Goal: Obtain resource: Download file/media

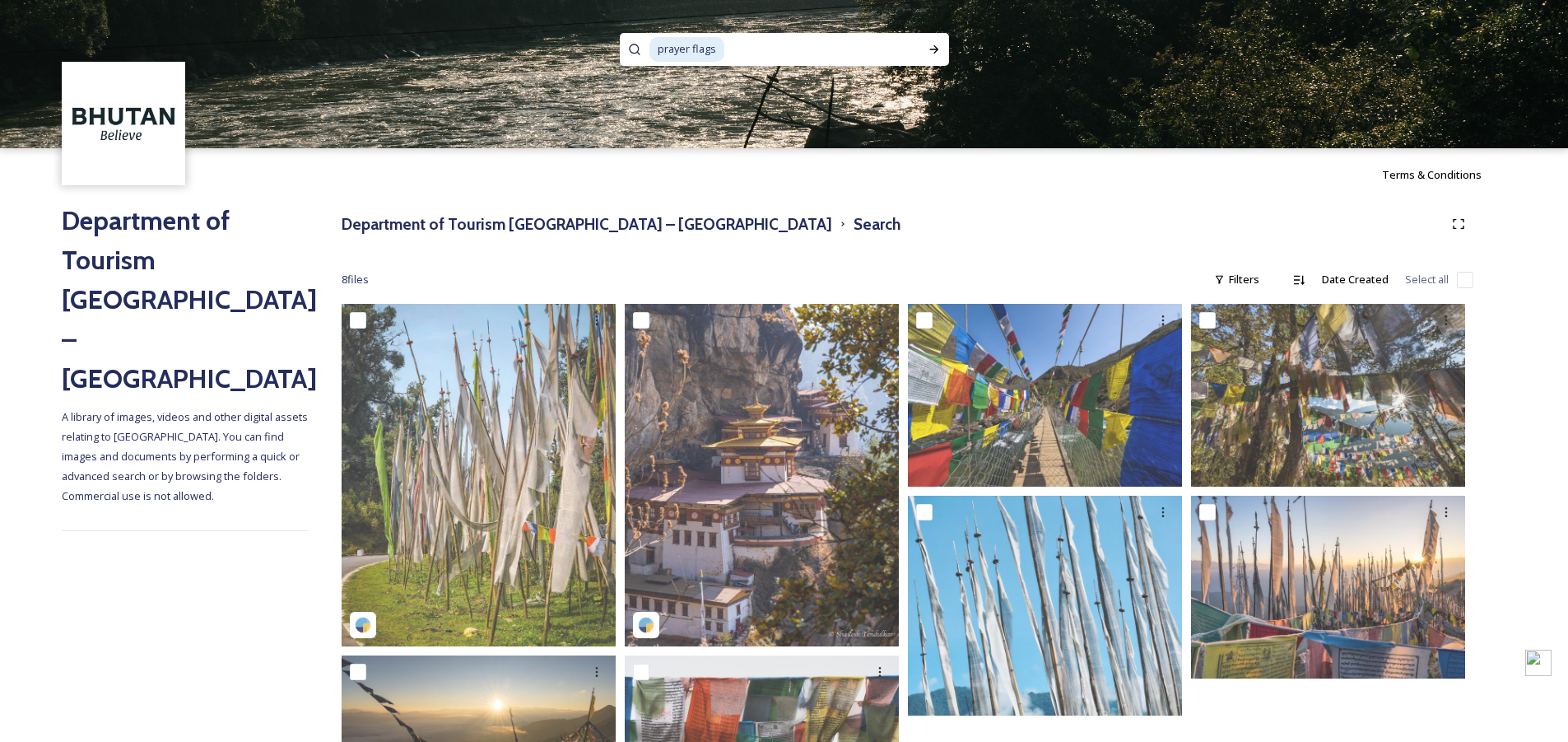
click at [713, 47] on span "prayer flags" at bounding box center [686, 49] width 74 height 24
paste span
click at [931, 54] on icon at bounding box center [933, 49] width 13 height 13
click at [792, 44] on input at bounding box center [826, 50] width 182 height 36
type input "p"
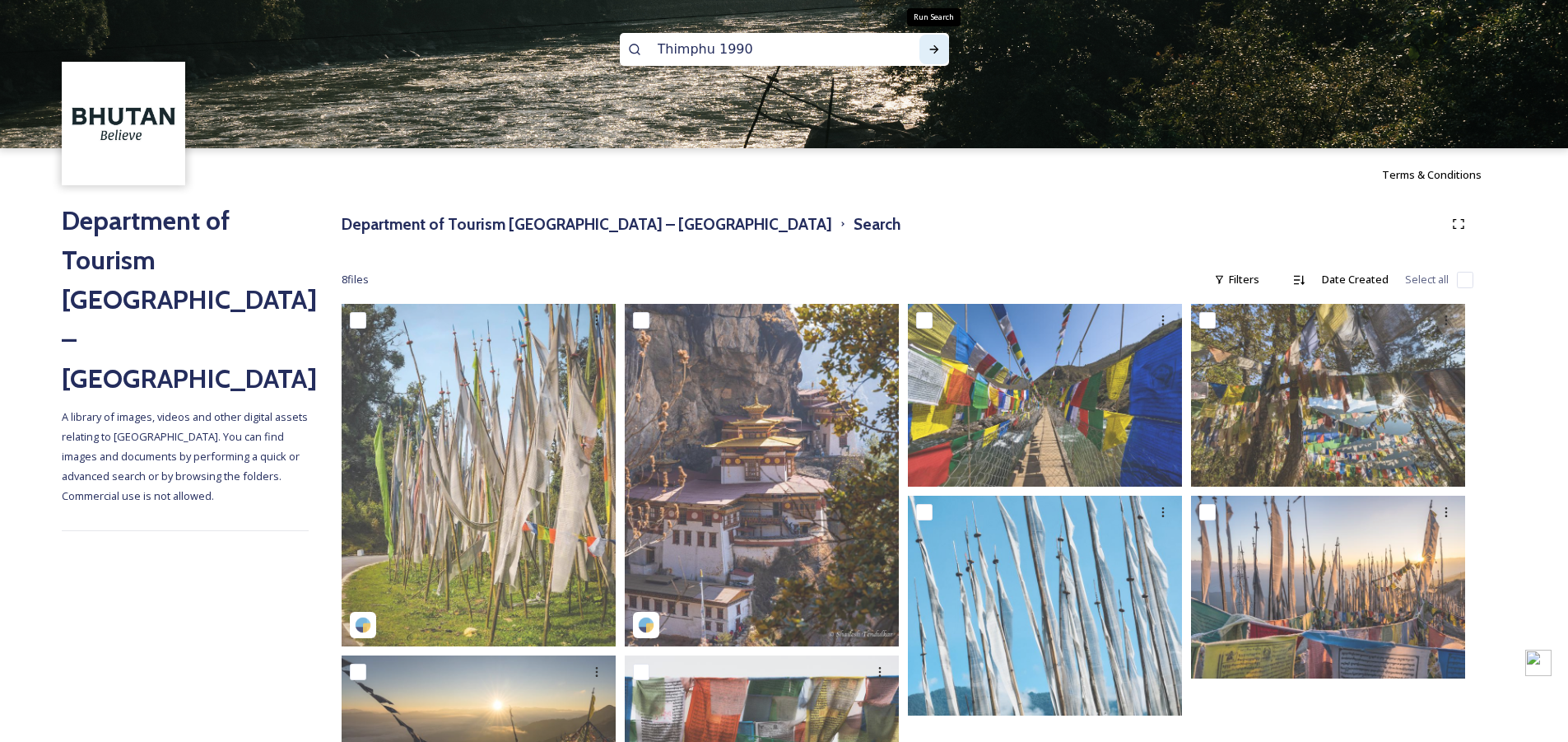
click at [928, 46] on icon at bounding box center [933, 49] width 13 height 13
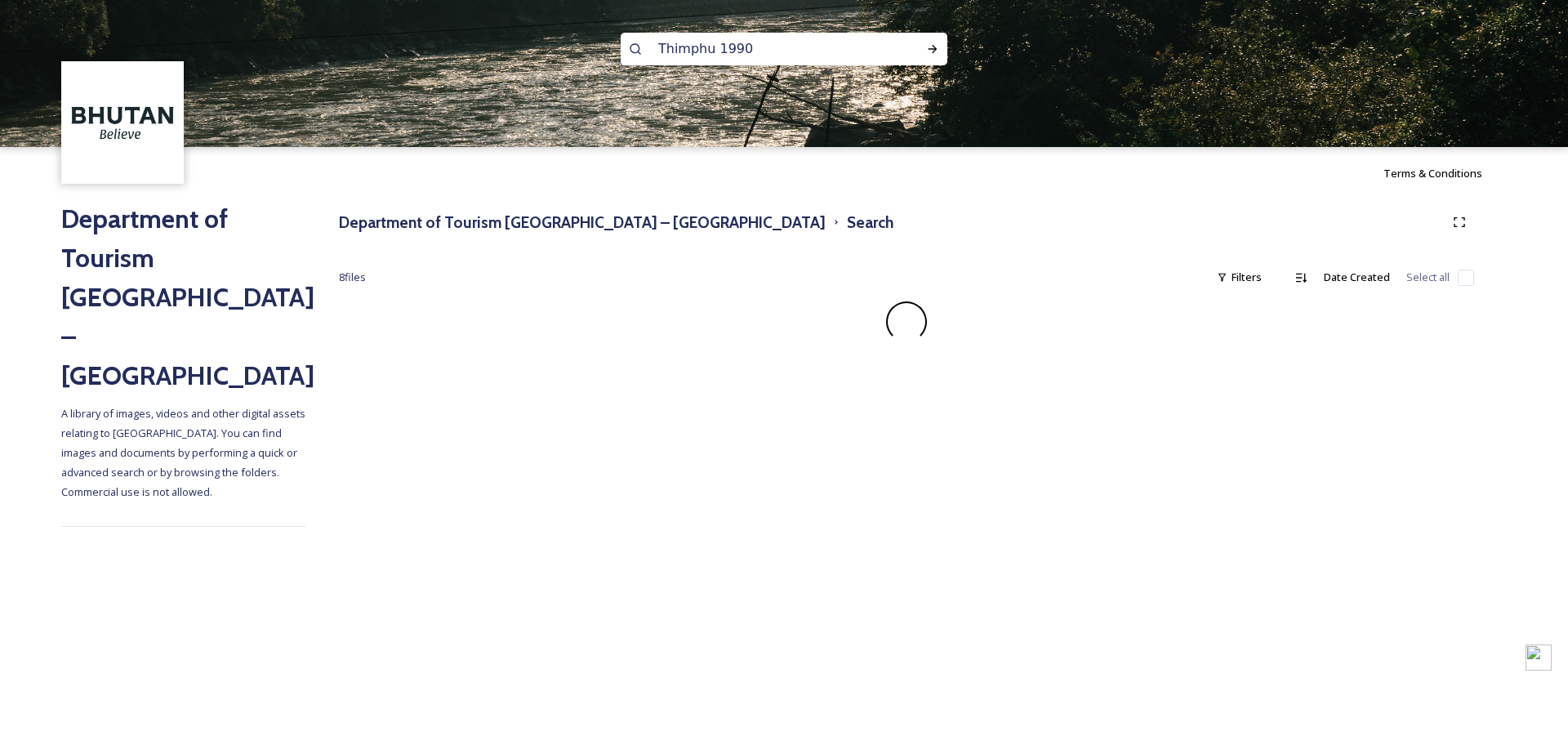
click at [528, 128] on img at bounding box center [784, 73] width 1568 height 147
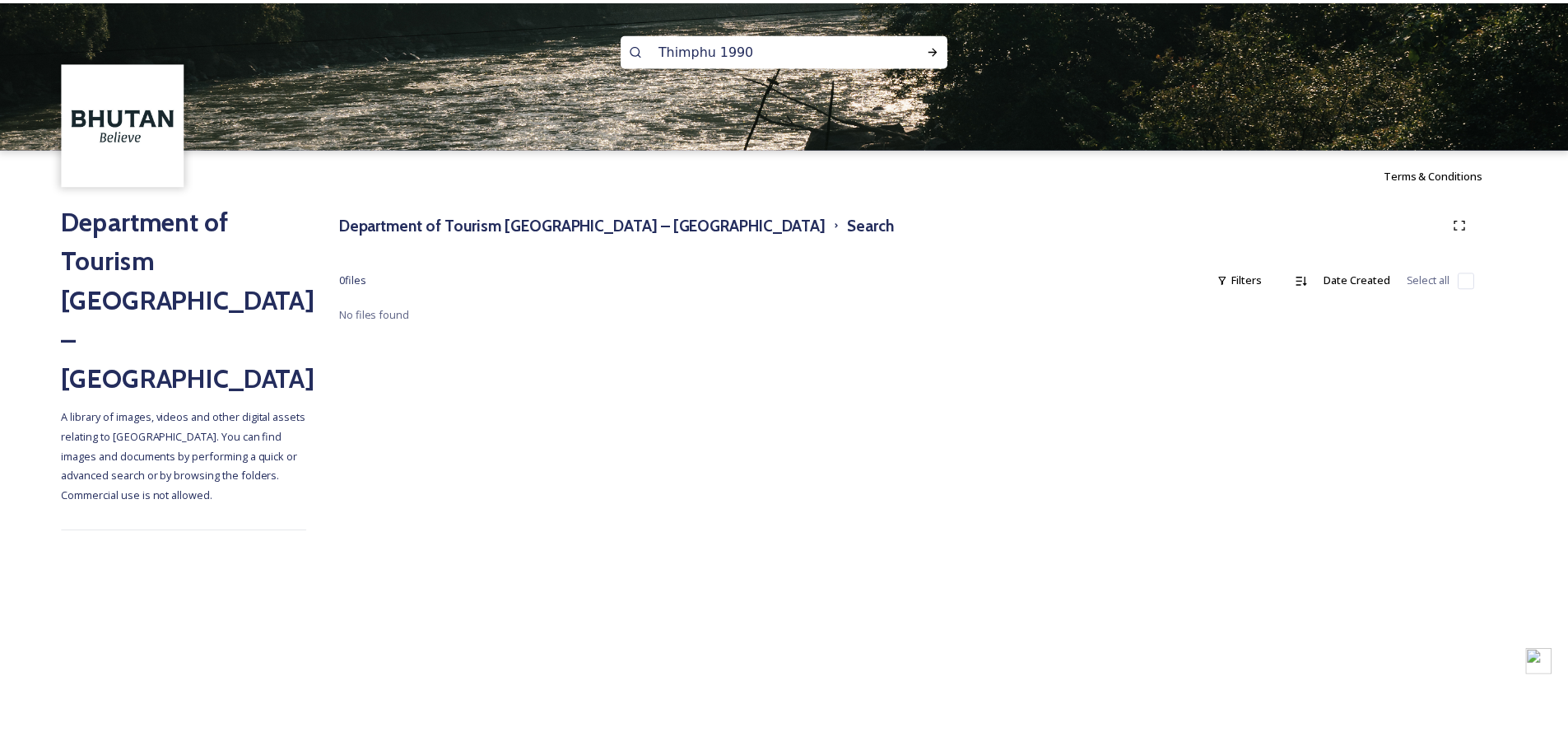
scroll to position [2, 0]
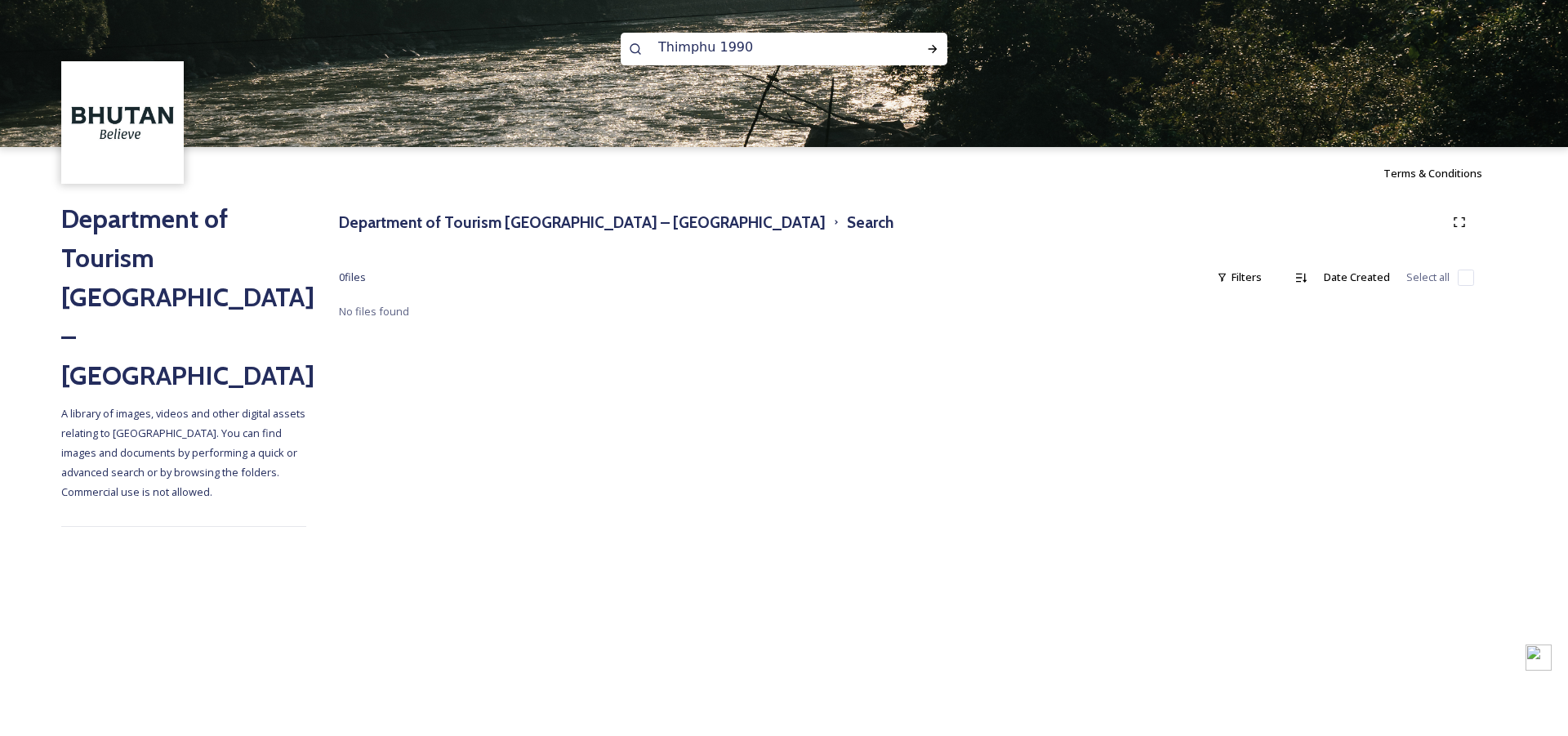
drag, startPoint x: 713, startPoint y: 51, endPoint x: 796, endPoint y: 51, distance: 83.0
click at [796, 51] on input "Thimphu 1990" at bounding box center [761, 47] width 224 height 35
type input "Thimphu"
click at [930, 47] on icon at bounding box center [932, 48] width 13 height 13
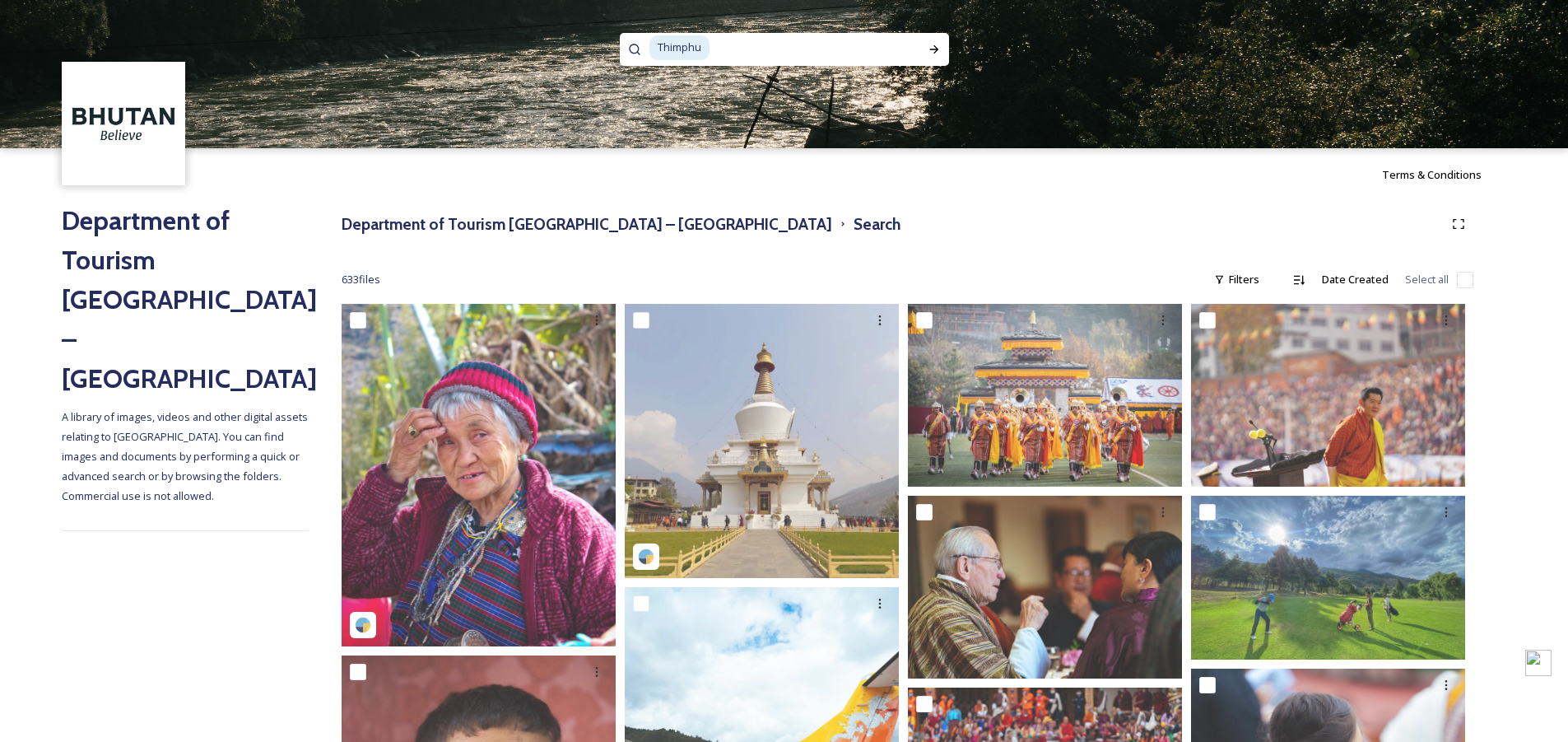
click at [869, 225] on div "Department of Tourism [GEOGRAPHIC_DATA] – Brand Centre Search" at bounding box center [908, 224] width 1132 height 30
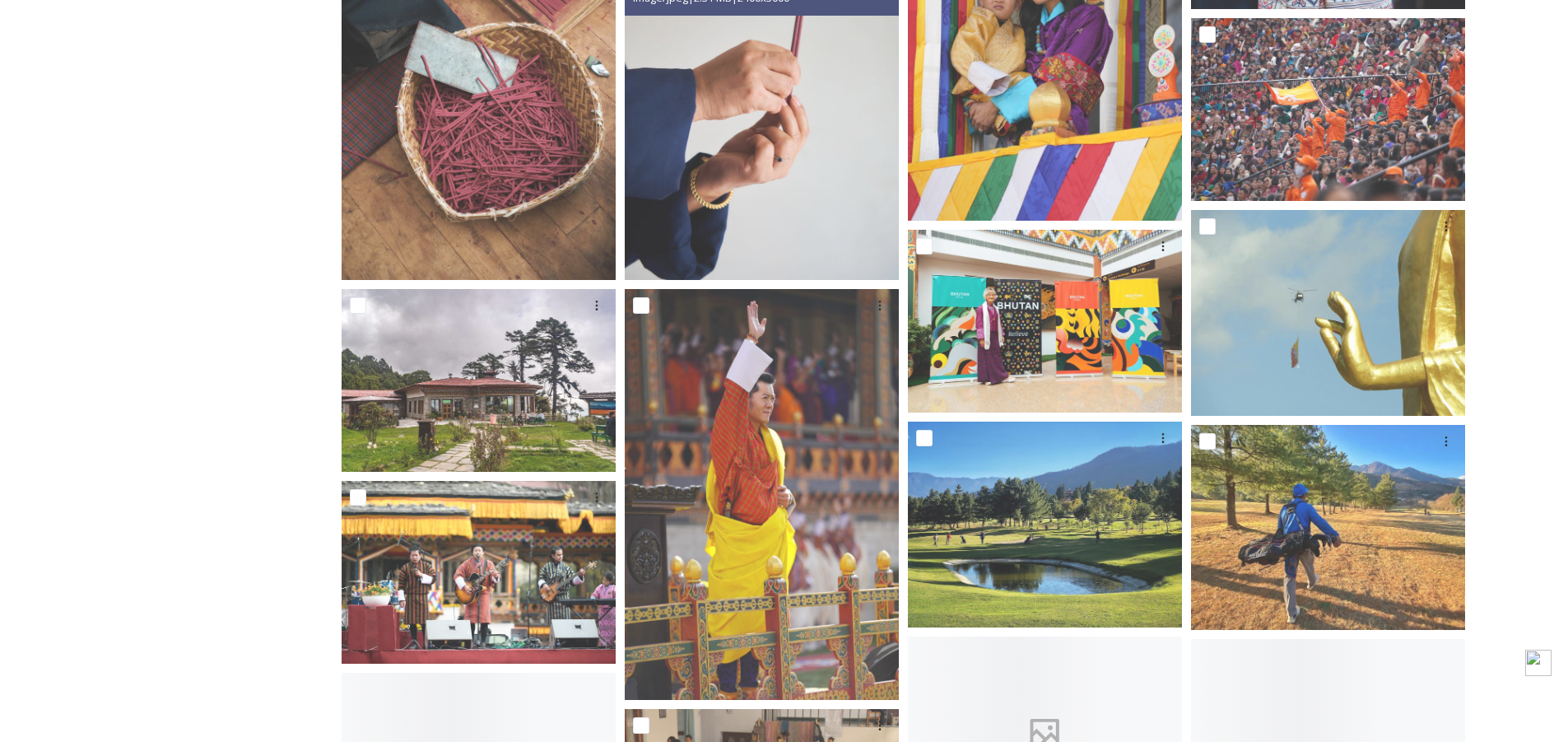
scroll to position [1153, 0]
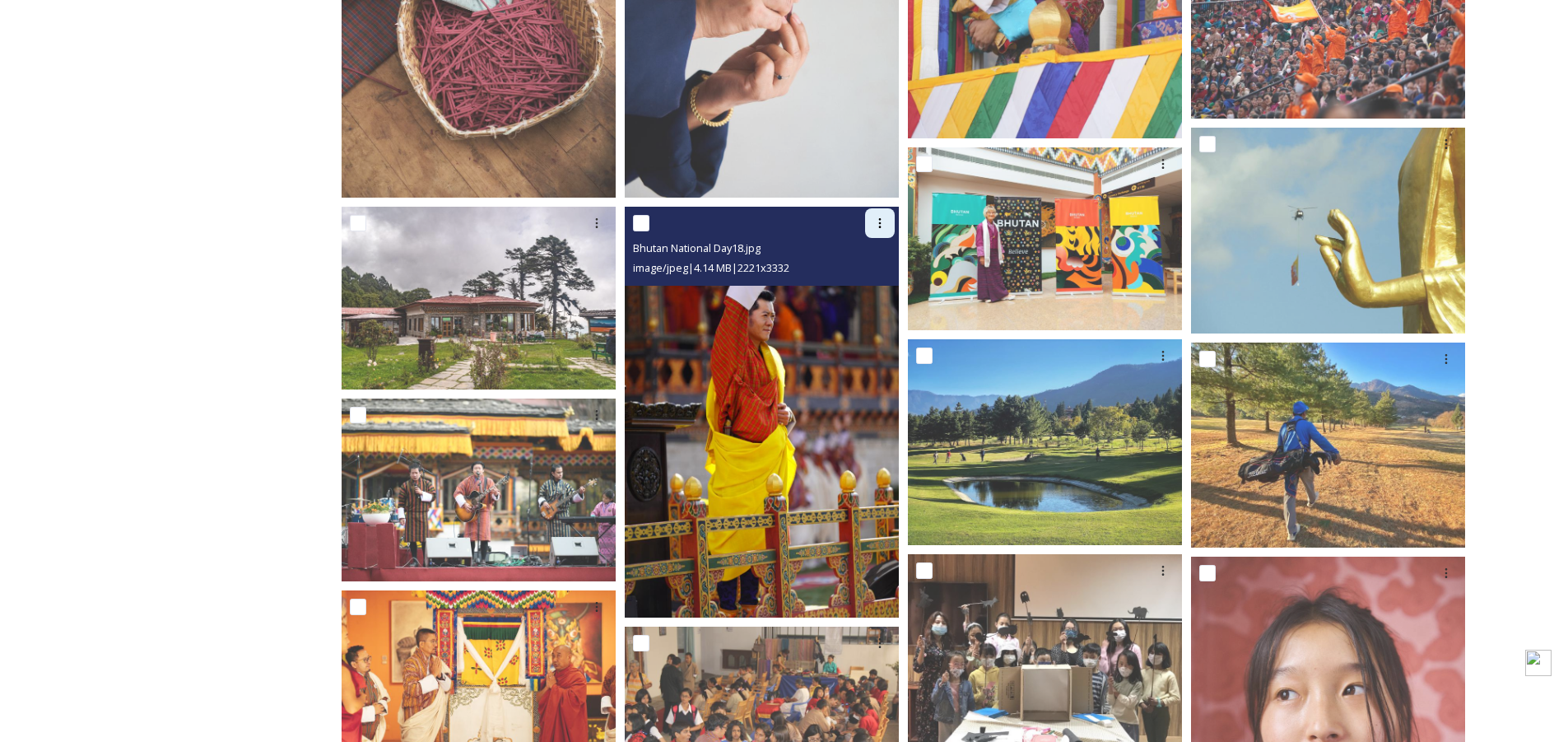
click at [883, 226] on icon at bounding box center [880, 223] width 13 height 13
click at [860, 295] on span "Download" at bounding box center [860, 291] width 51 height 16
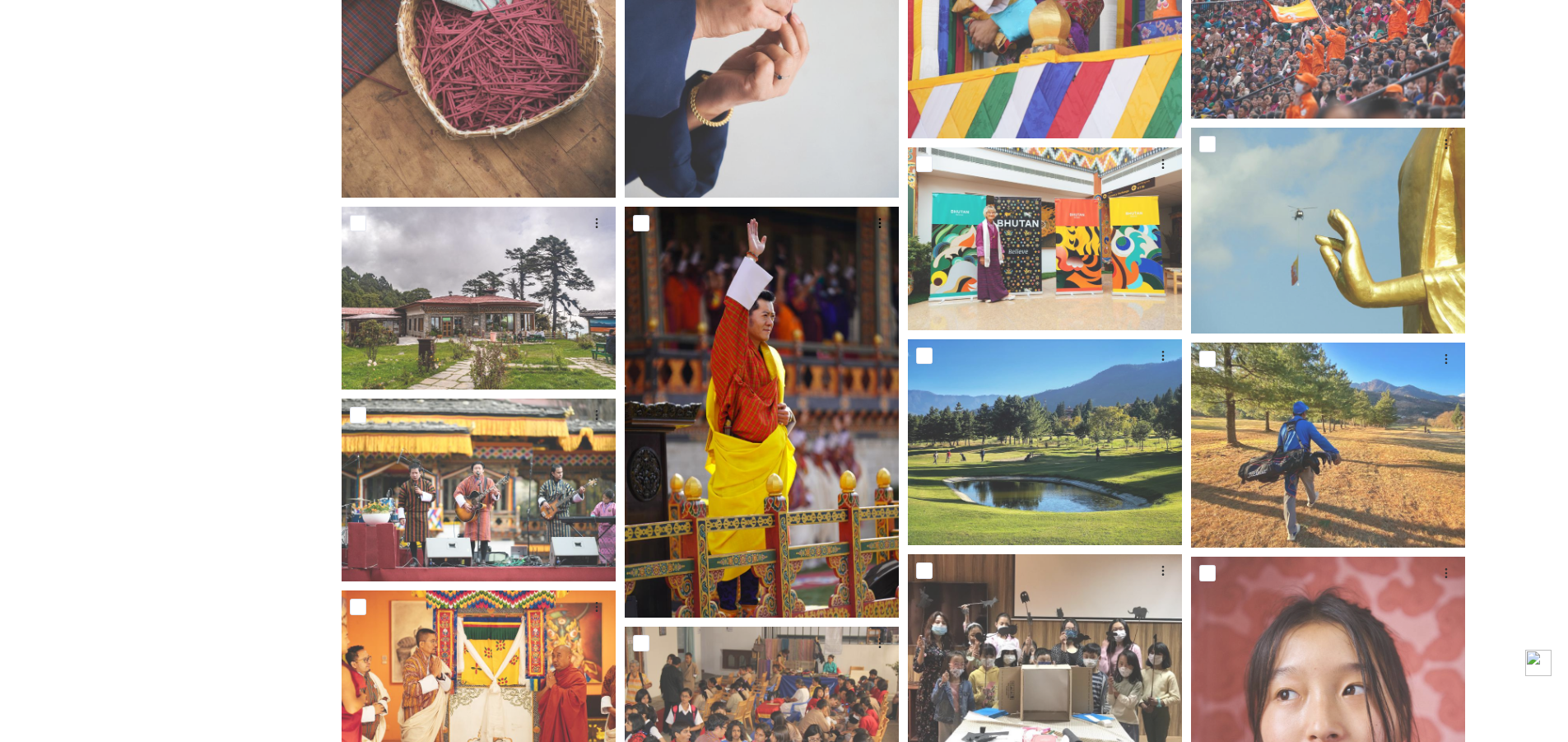
click at [255, 365] on div "Department of Tourism [GEOGRAPHIC_DATA] – Brand Centre A library of images, vid…" at bounding box center [185, 518] width 247 height 2939
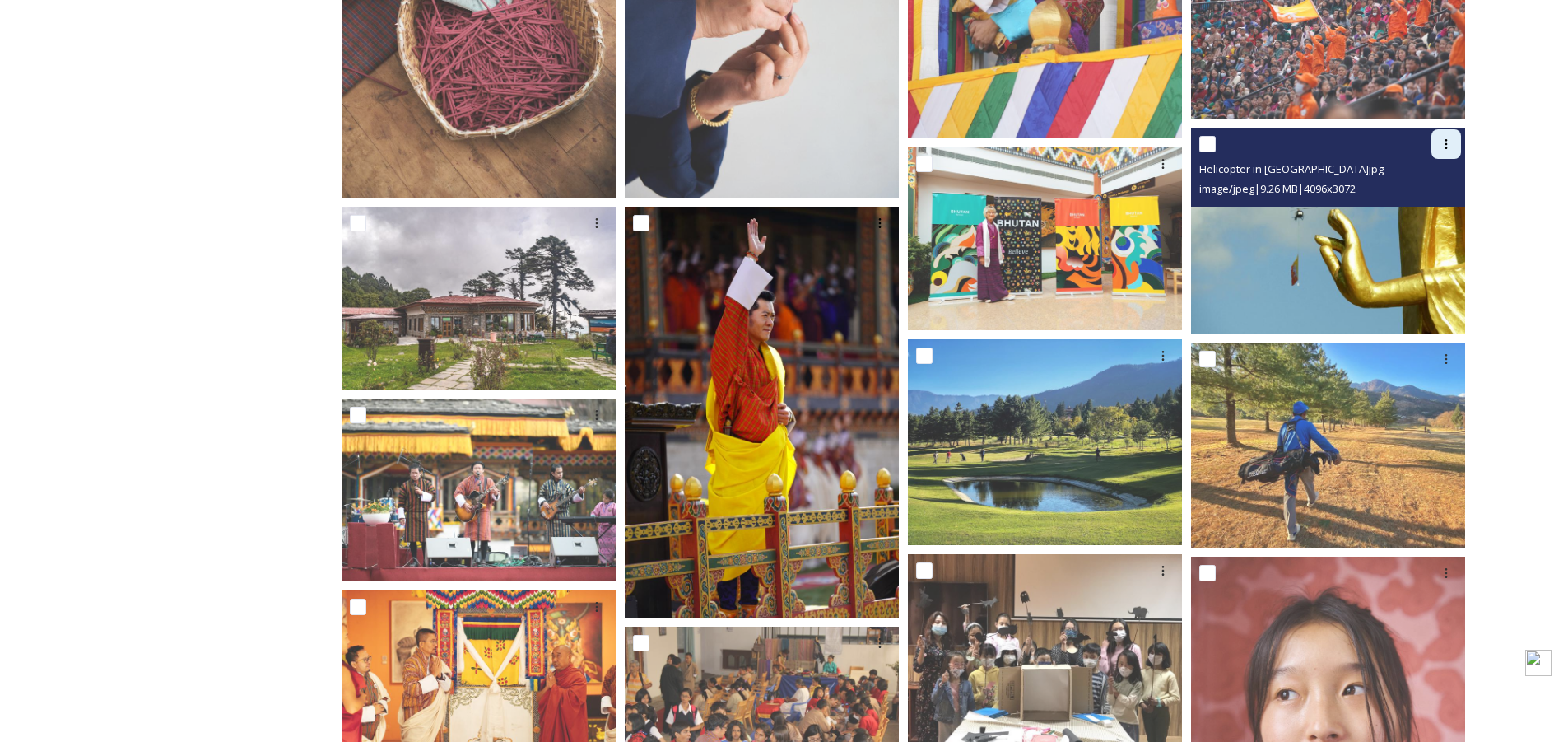
click at [1445, 148] on icon at bounding box center [1446, 143] width 13 height 13
click at [1425, 208] on span "Download" at bounding box center [1427, 213] width 51 height 16
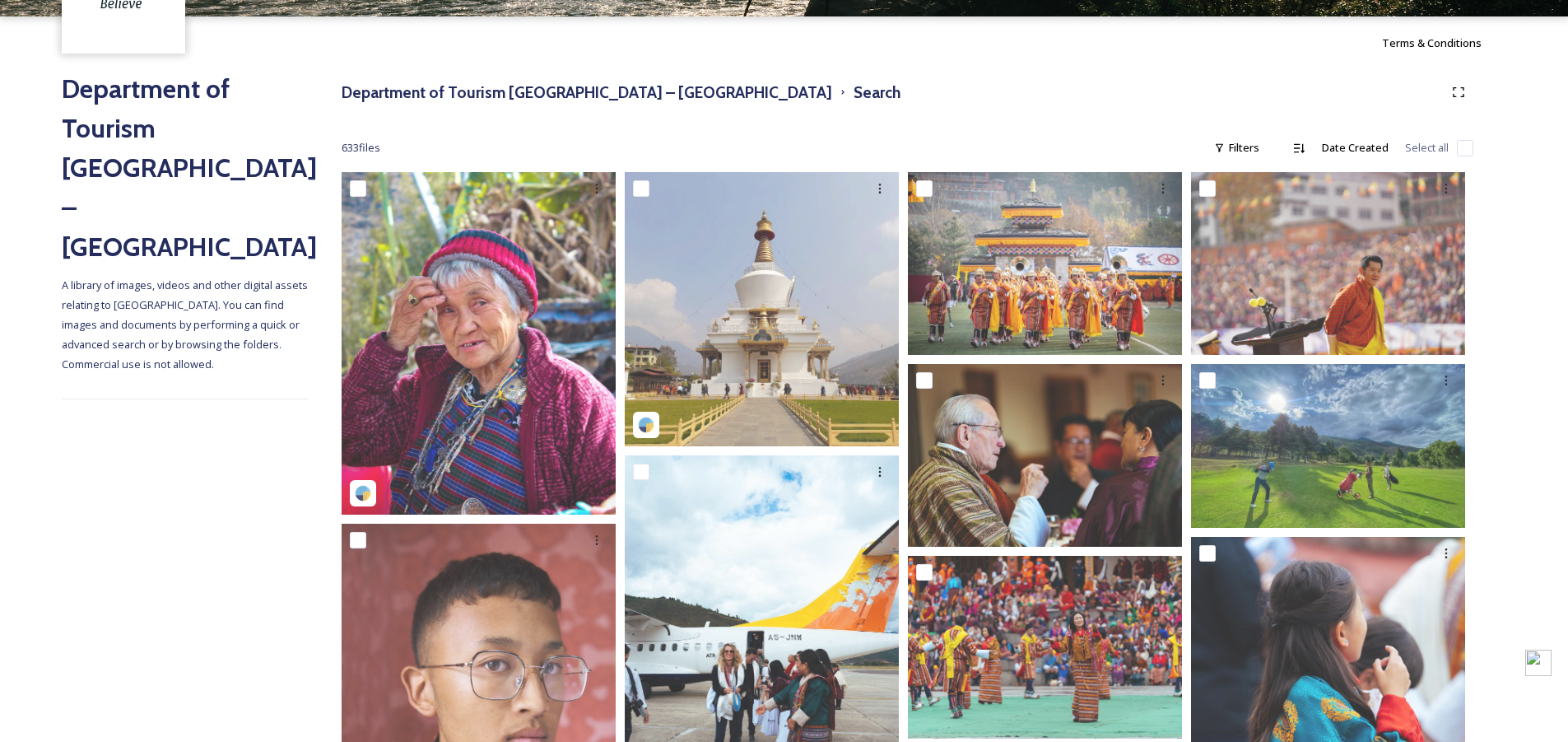
scroll to position [165, 0]
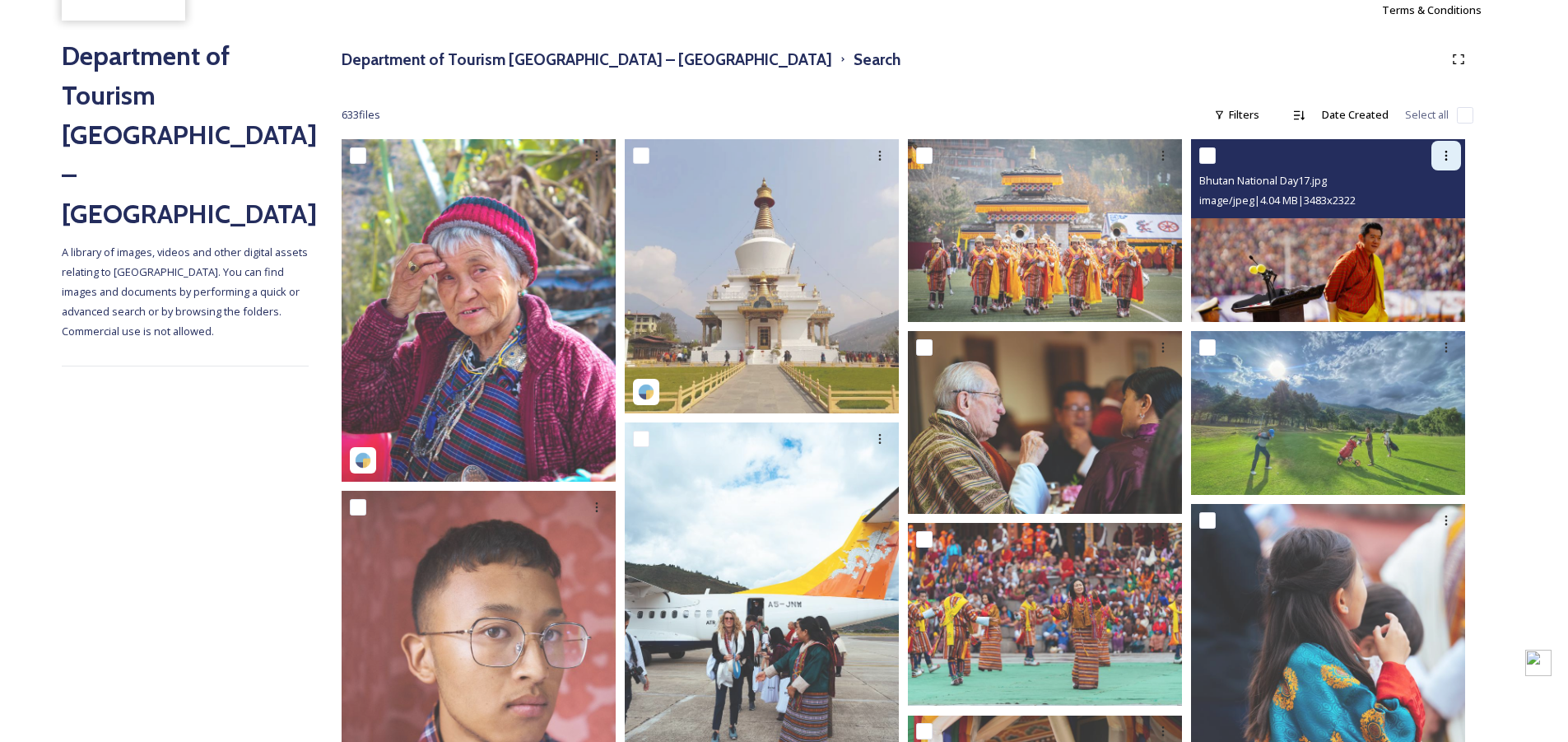
click at [1443, 157] on icon at bounding box center [1446, 155] width 13 height 13
click at [1416, 224] on span "Download" at bounding box center [1427, 223] width 51 height 16
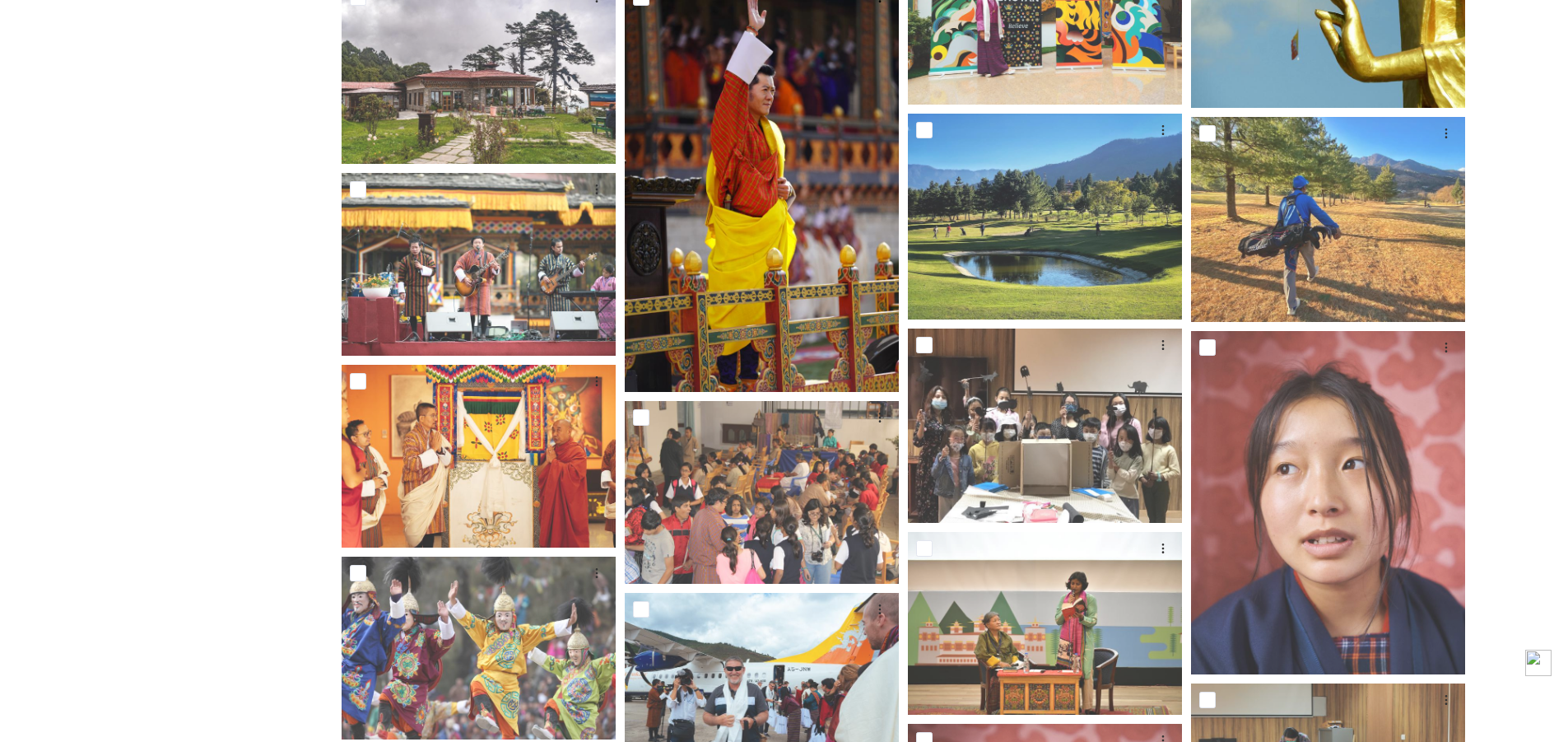
scroll to position [1729, 0]
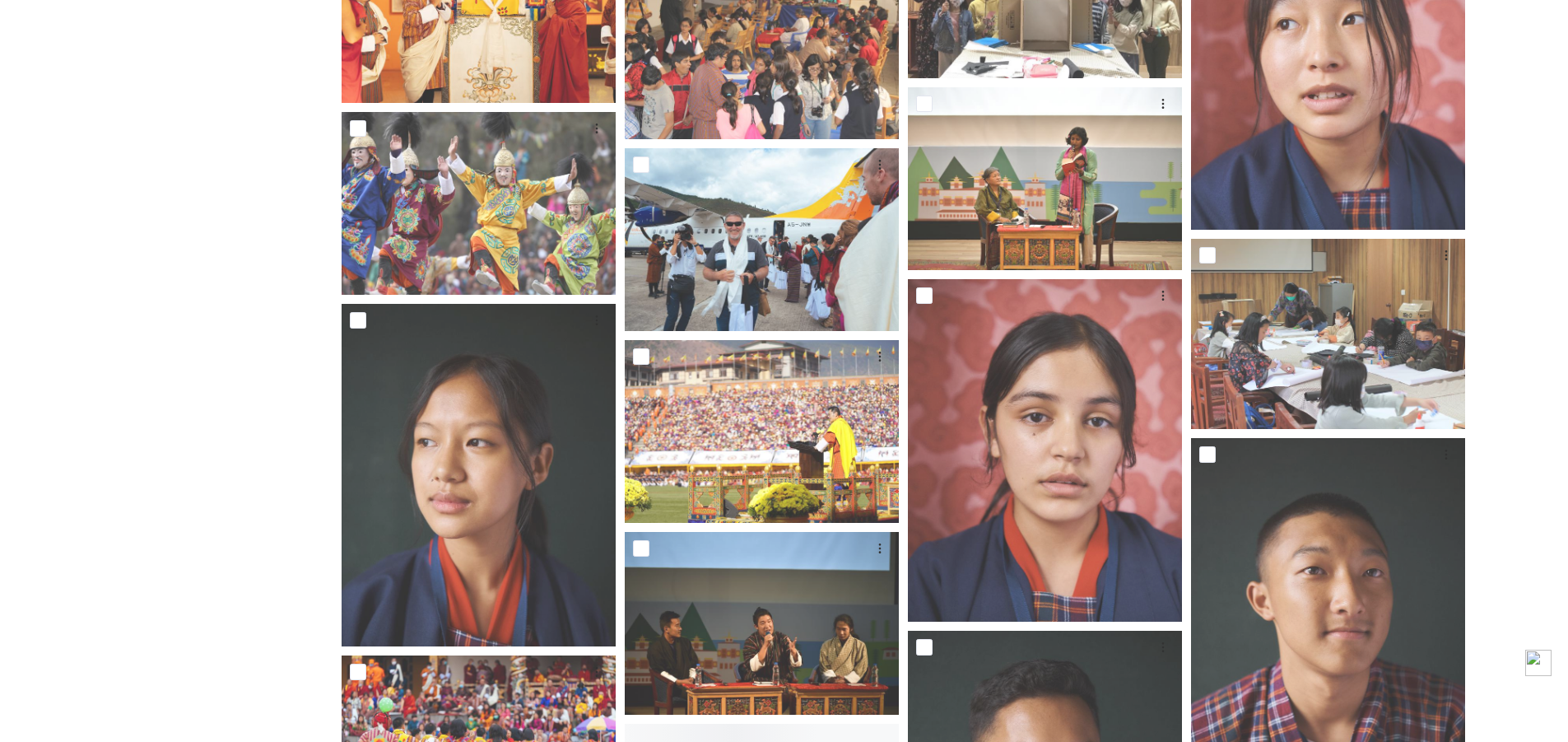
scroll to position [1894, 0]
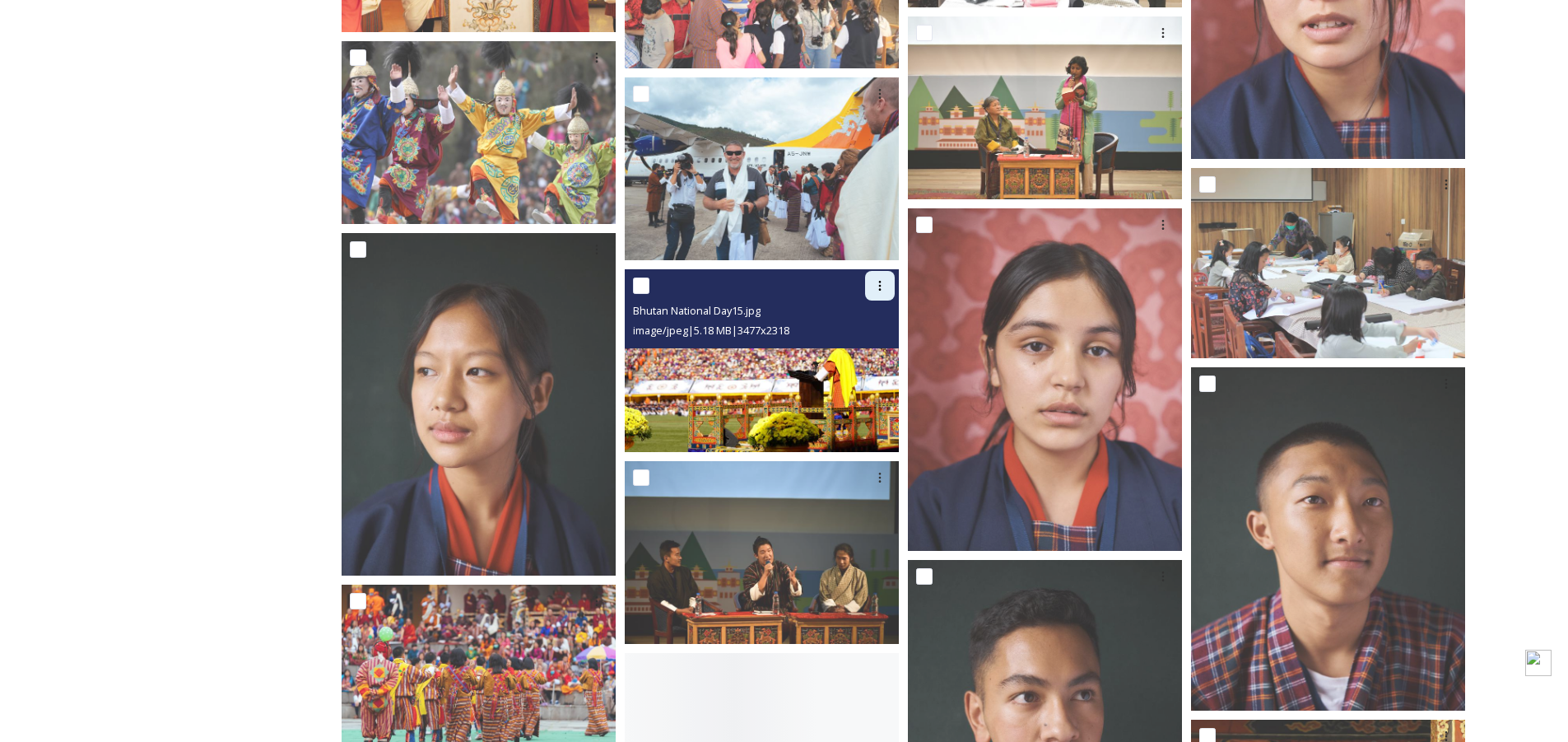
click at [874, 286] on icon at bounding box center [880, 285] width 13 height 13
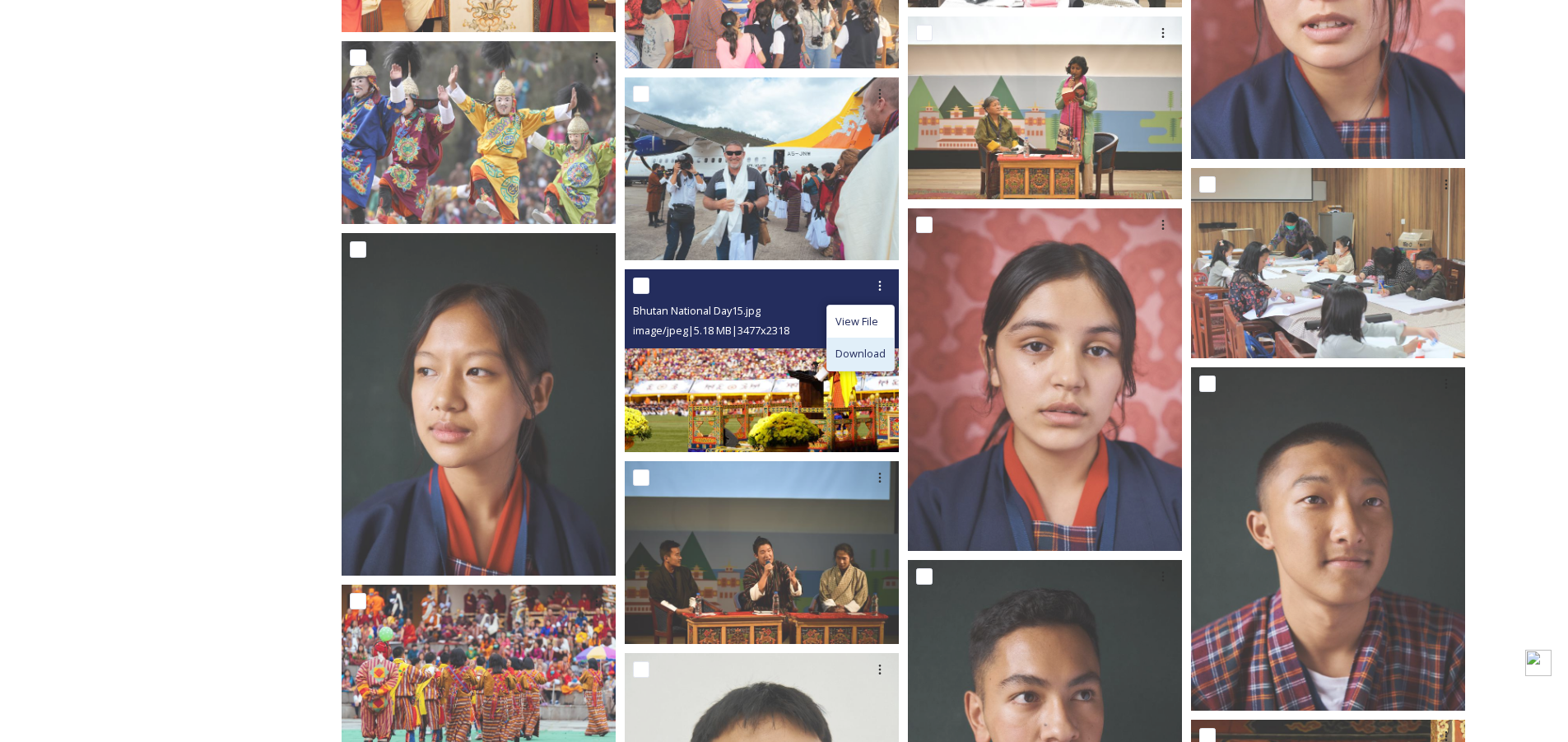
click at [874, 350] on span "Download" at bounding box center [860, 354] width 51 height 16
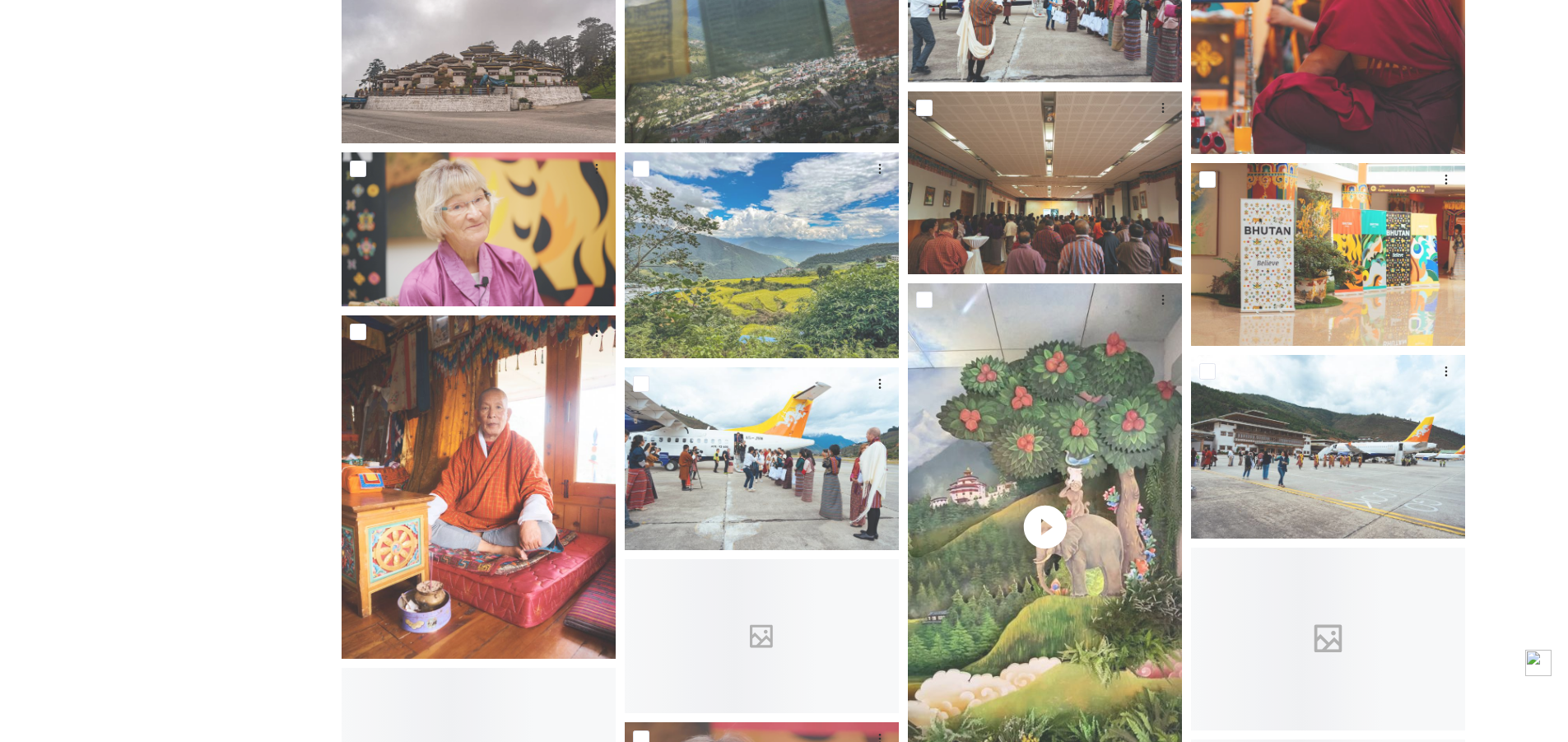
scroll to position [3376, 0]
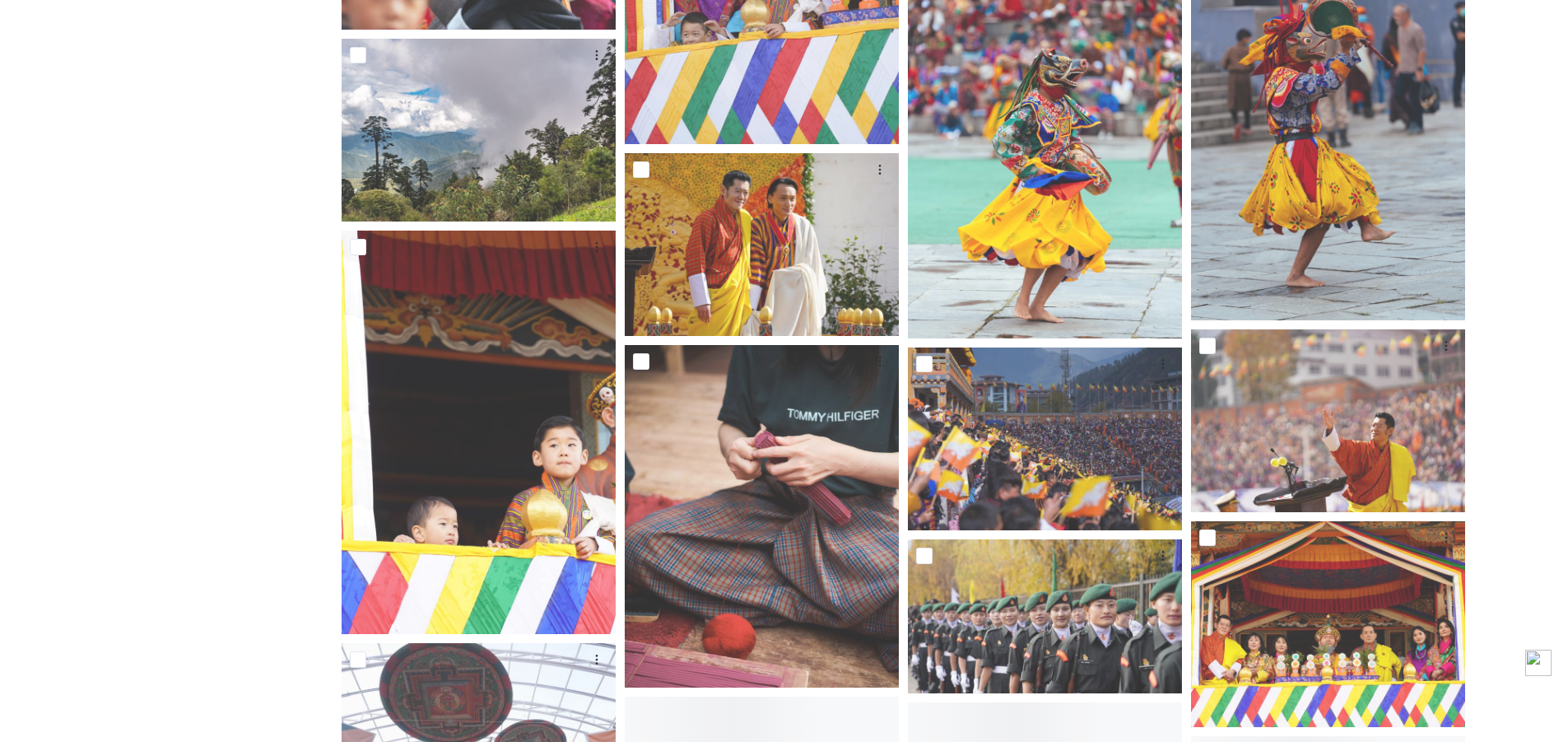
scroll to position [6011, 0]
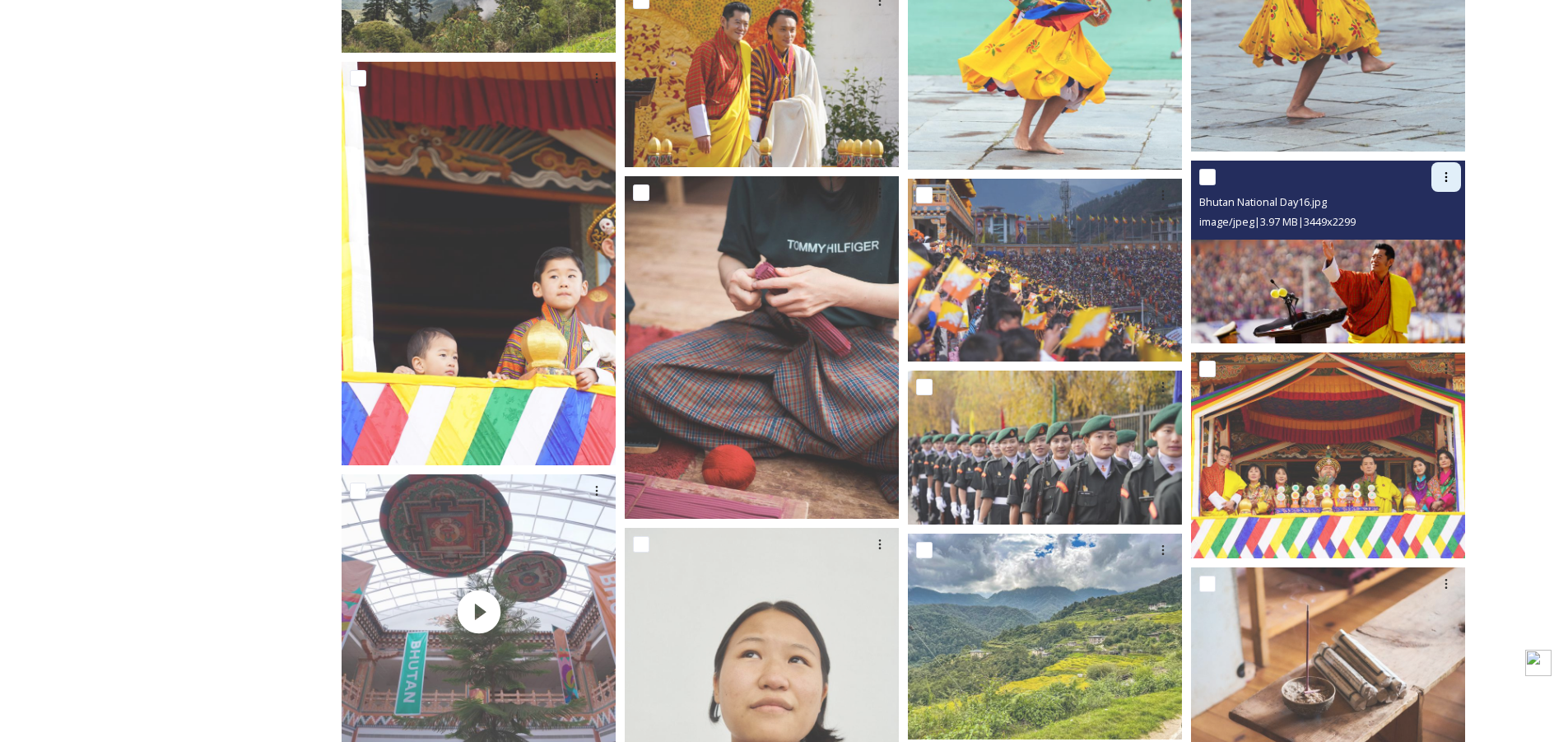
click at [1439, 181] on div at bounding box center [1447, 177] width 30 height 30
click at [1410, 241] on span "Download" at bounding box center [1427, 245] width 51 height 16
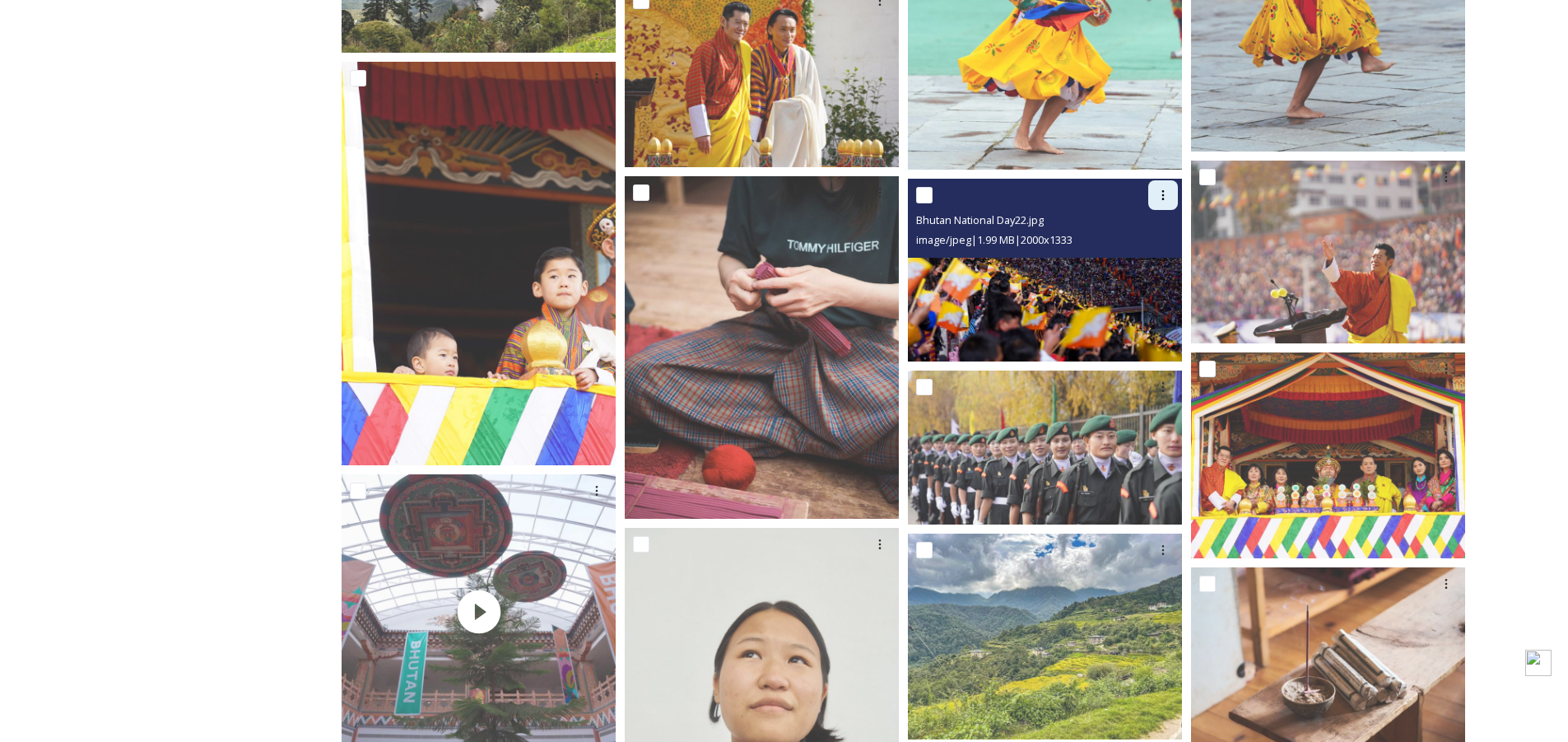
click at [1166, 196] on icon at bounding box center [1163, 195] width 13 height 13
click at [1148, 255] on span "Download" at bounding box center [1144, 263] width 51 height 16
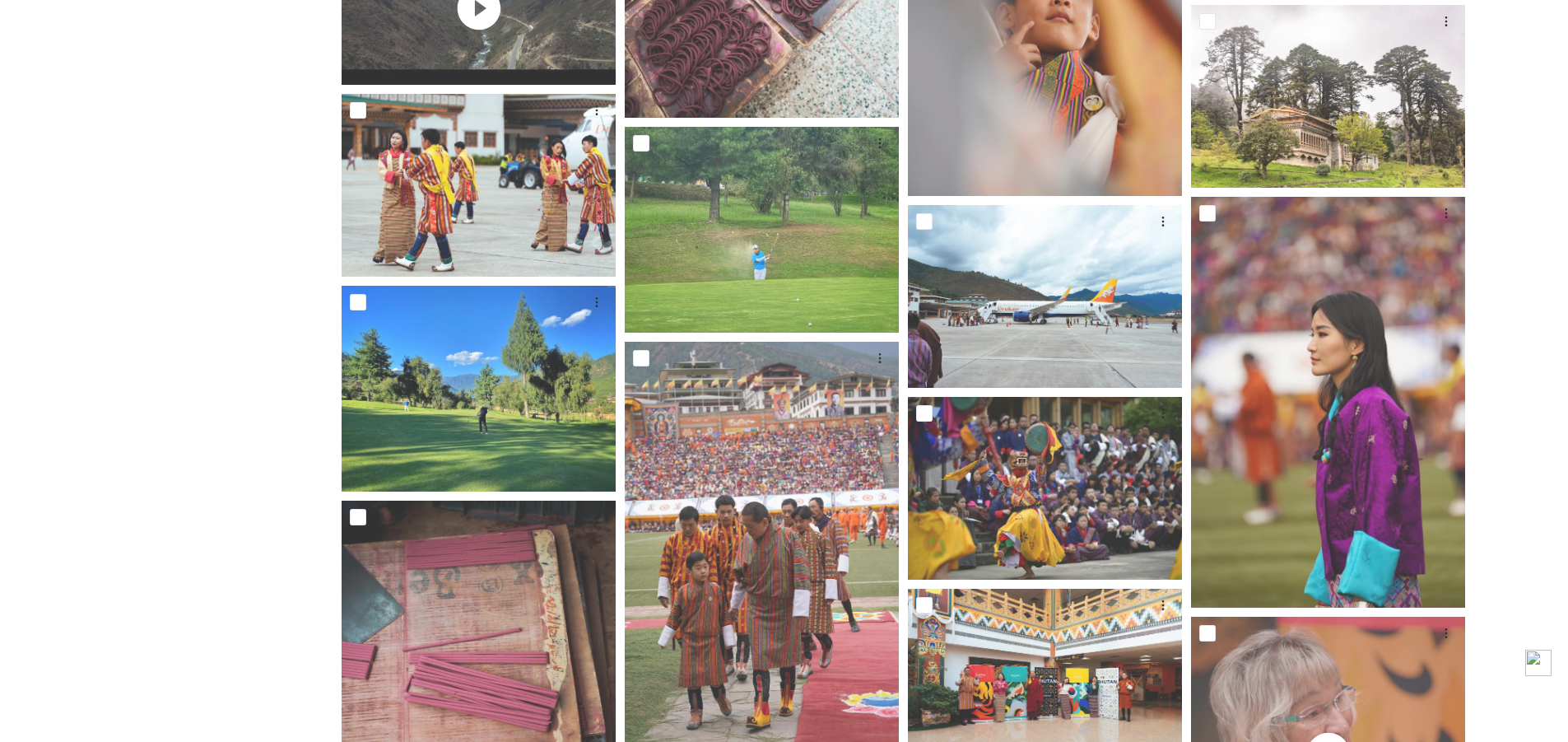
scroll to position [8976, 0]
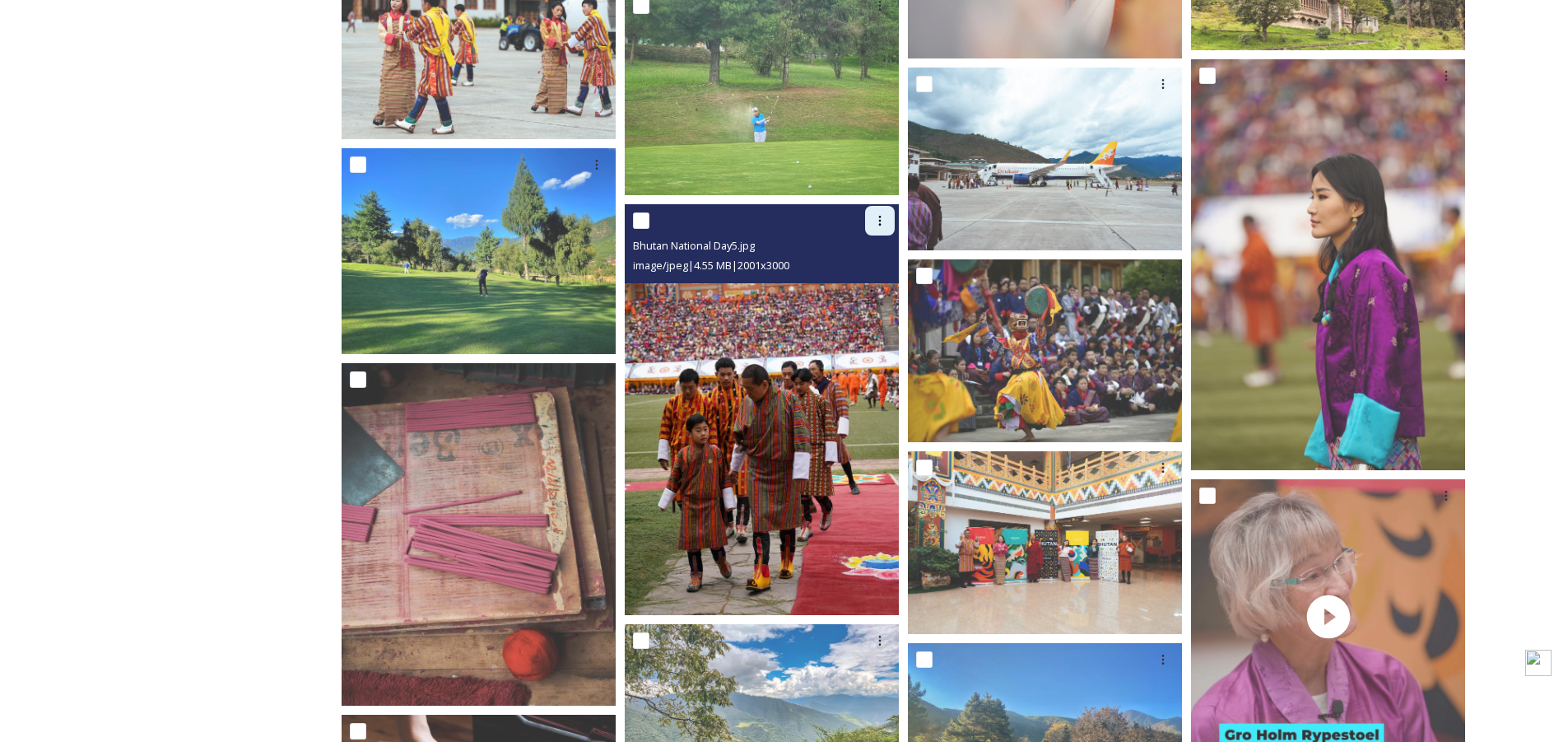
click at [879, 224] on icon at bounding box center [880, 221] width 2 height 10
click at [854, 291] on span "Download" at bounding box center [860, 289] width 51 height 16
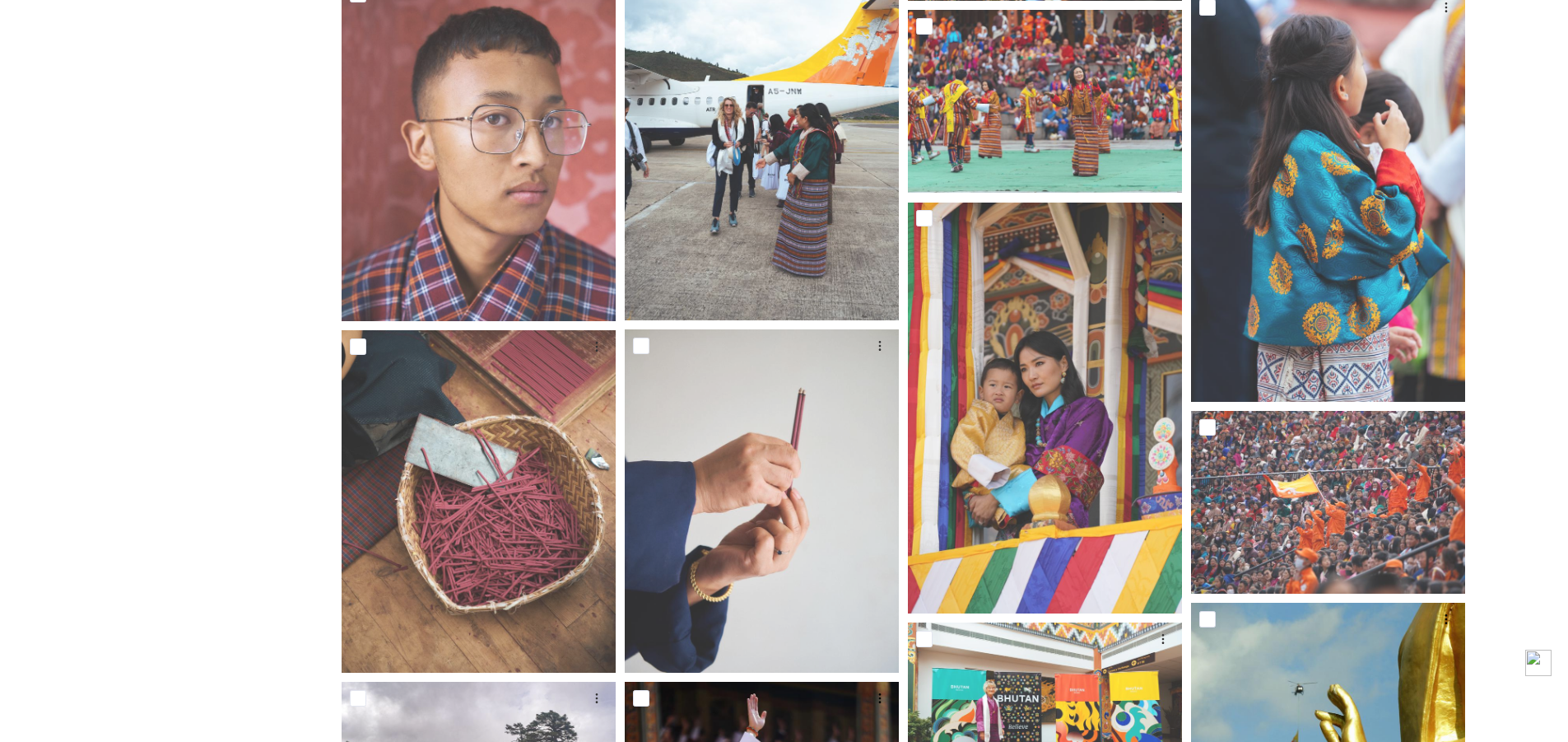
scroll to position [0, 0]
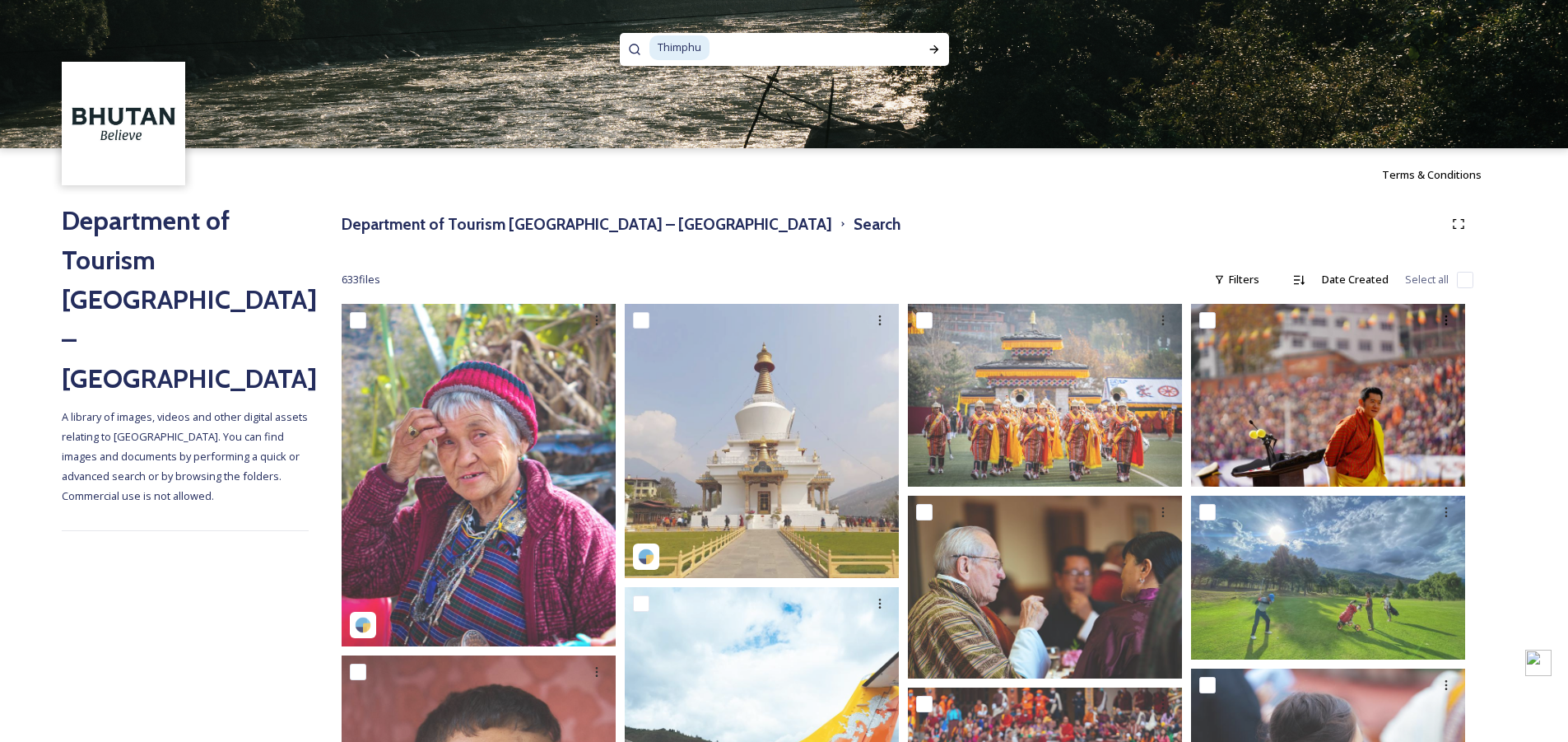
click at [686, 46] on span "Thimphu" at bounding box center [679, 48] width 61 height 24
paste span
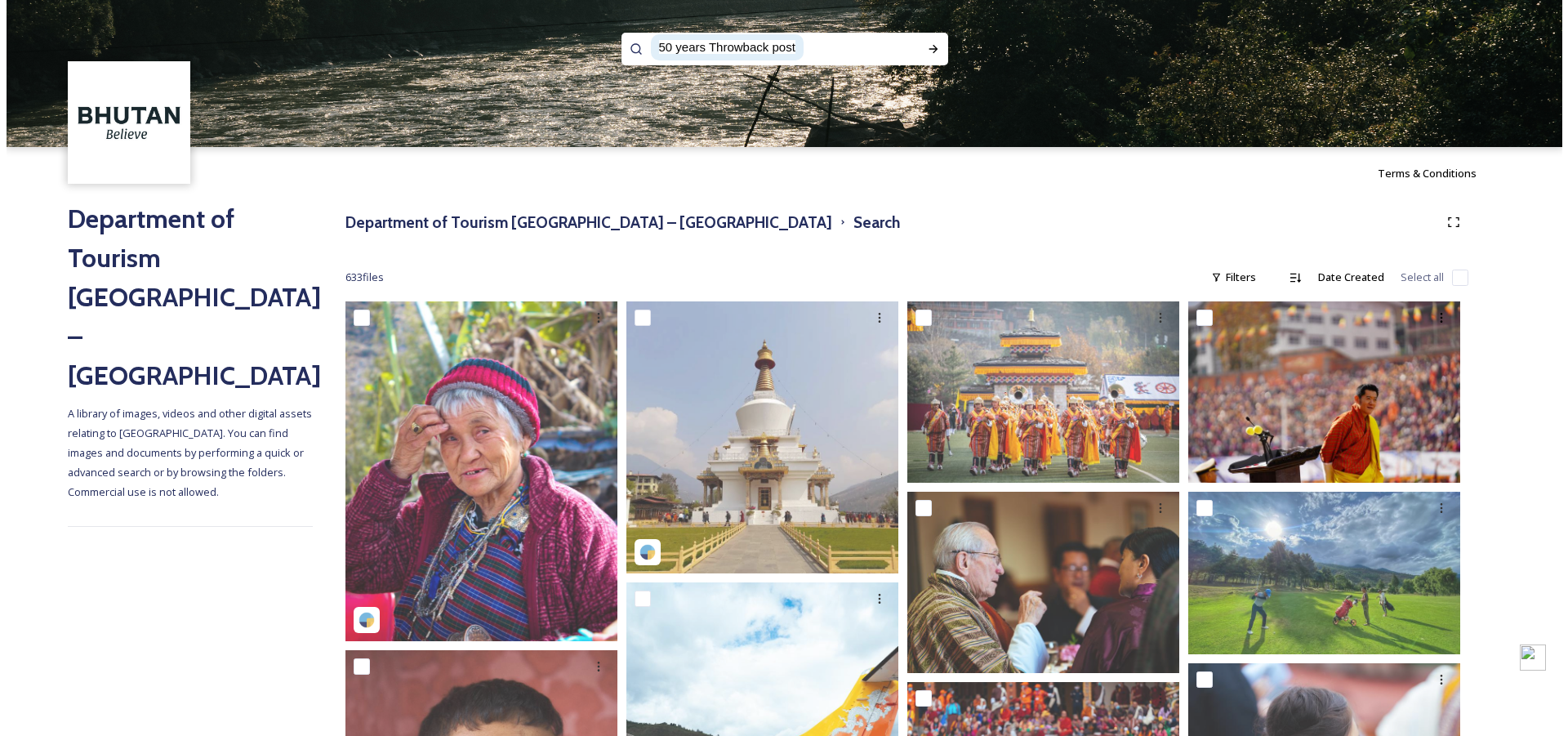
scroll to position [1, 0]
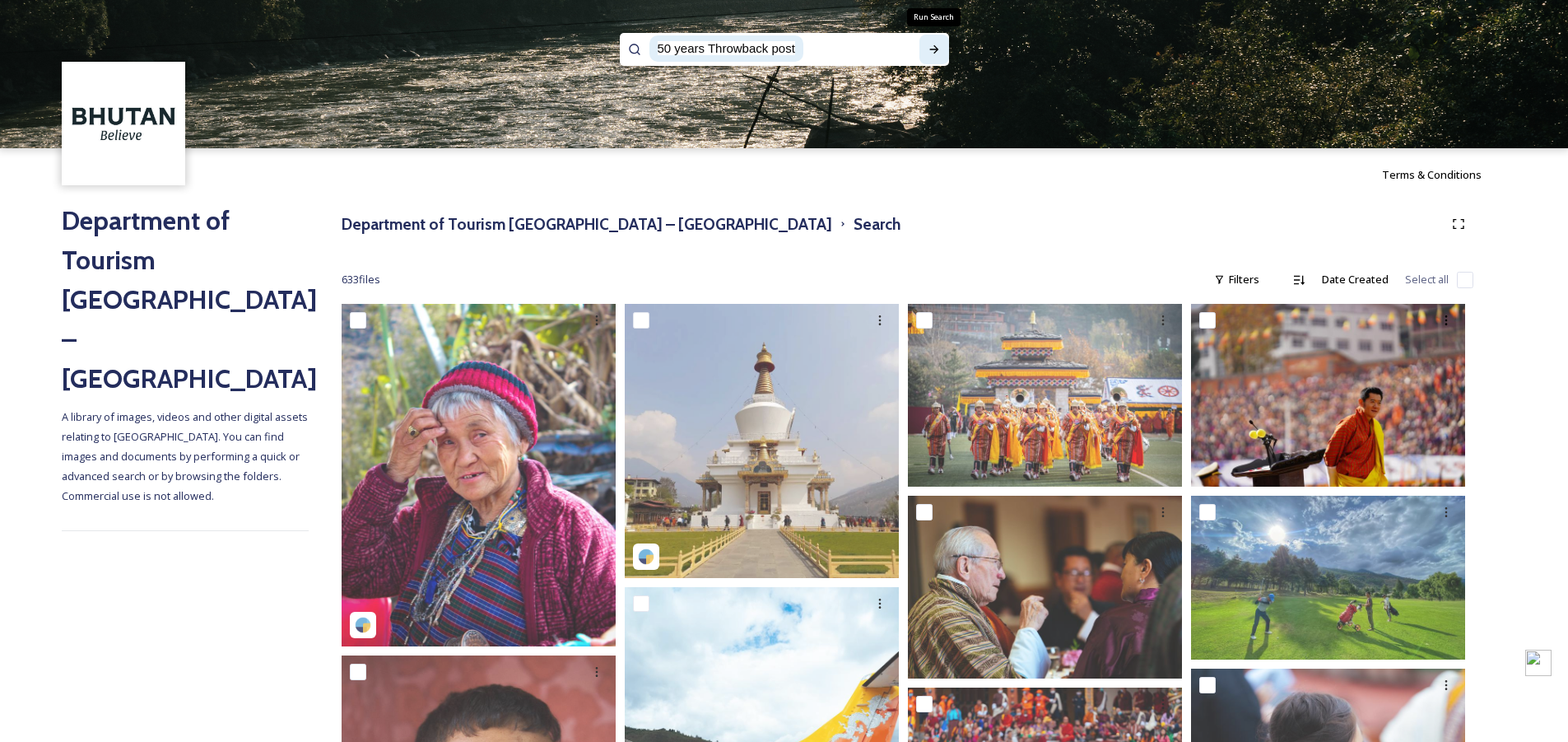
click at [935, 51] on icon at bounding box center [933, 50] width 9 height 8
